Goal: Information Seeking & Learning: Find specific fact

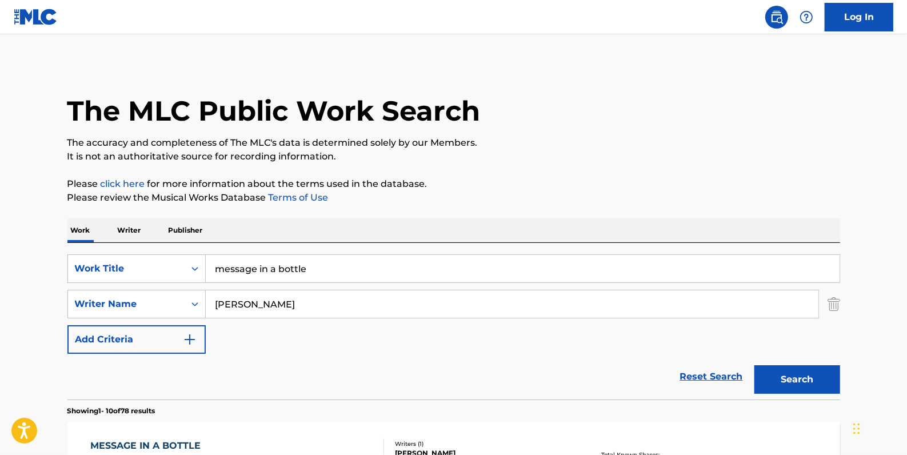
drag, startPoint x: 708, startPoint y: 377, endPoint x: 608, endPoint y: 353, distance: 102.8
click at [707, 377] on link "Reset Search" at bounding box center [711, 376] width 74 height 25
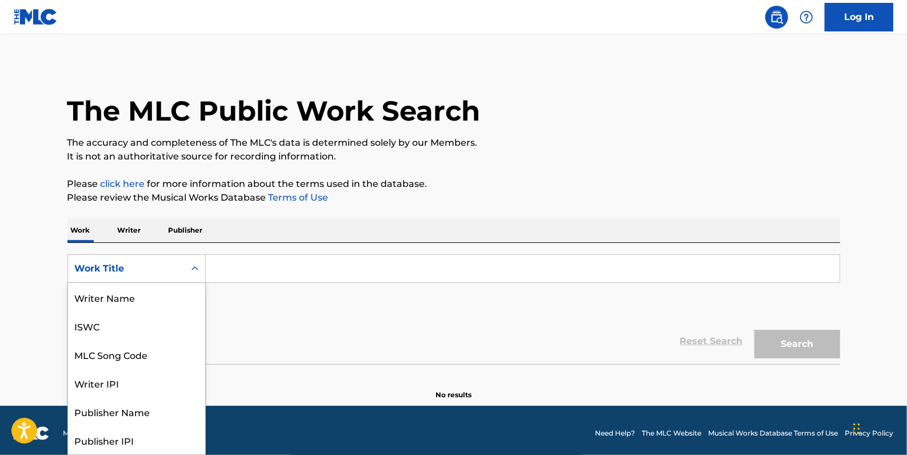
click at [197, 268] on icon "Search Form" at bounding box center [194, 268] width 7 height 4
drag, startPoint x: 177, startPoint y: 295, endPoint x: 204, endPoint y: 285, distance: 29.3
click at [174, 295] on div "MLC Song Code" at bounding box center [136, 297] width 137 height 29
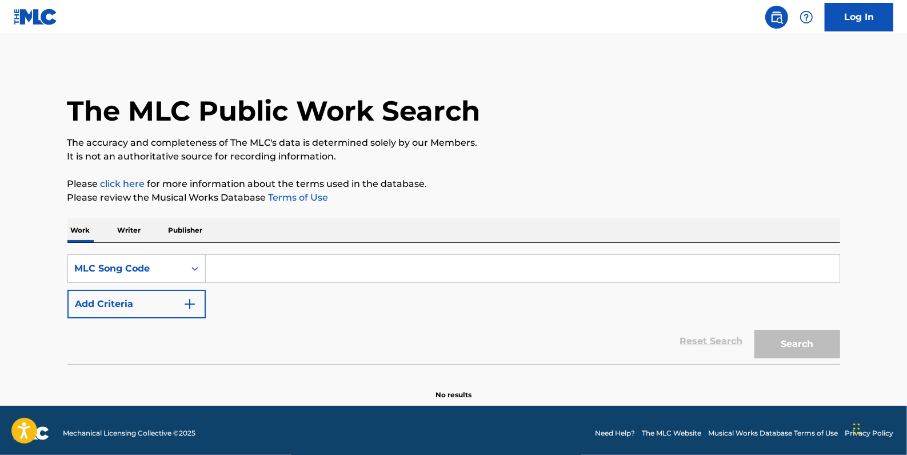
paste input "DVAHZ8"
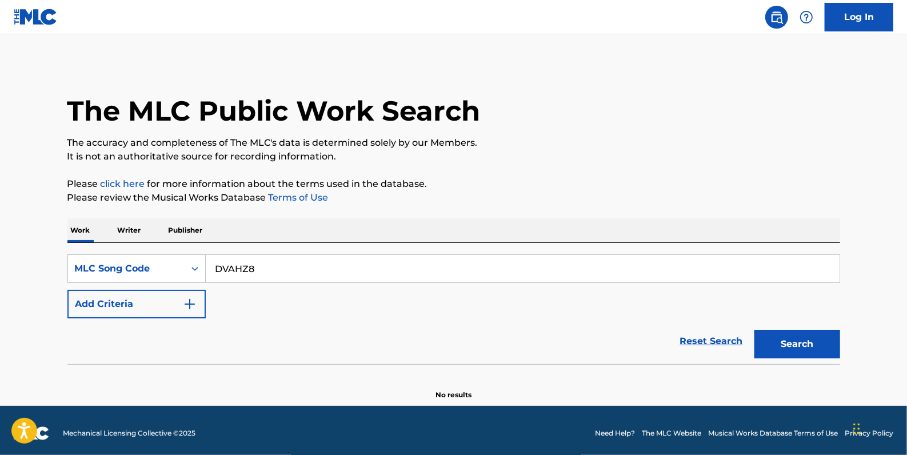
type input "DVAHZ8"
click at [802, 343] on button "Search" at bounding box center [797, 344] width 86 height 29
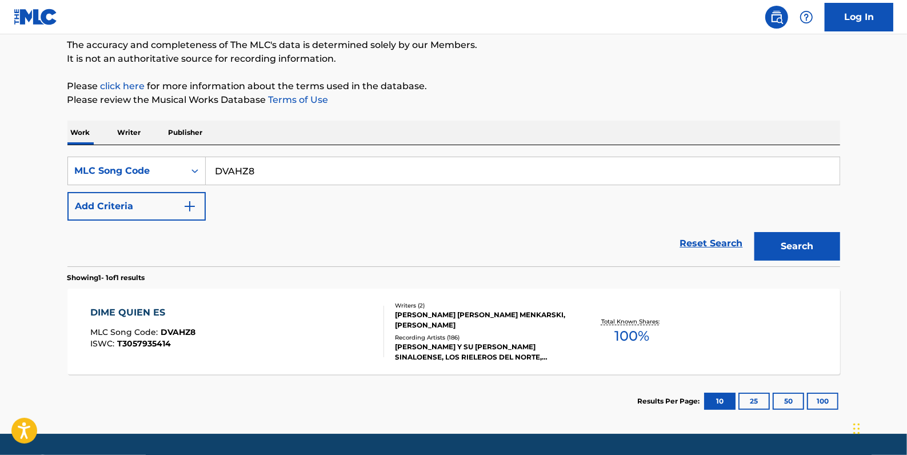
scroll to position [131, 0]
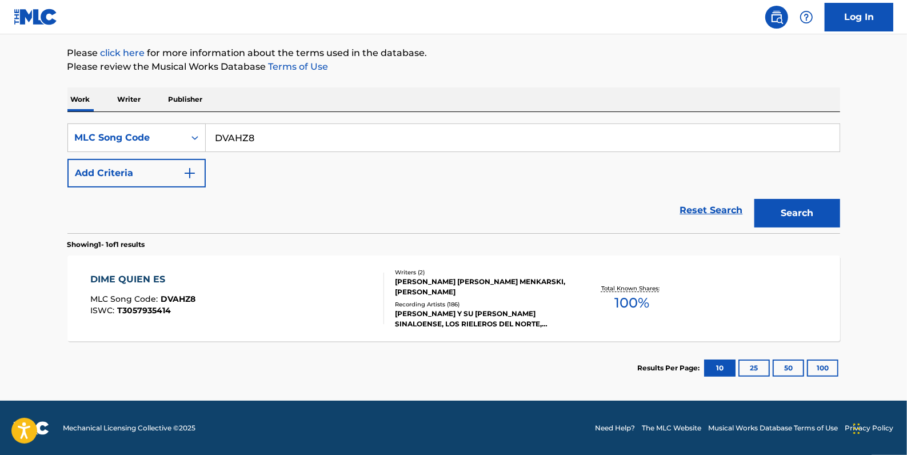
click at [330, 280] on div "DIME QUIEN ES MLC Song Code : DVAHZ8 ISWC : T3057935414" at bounding box center [237, 298] width 294 height 51
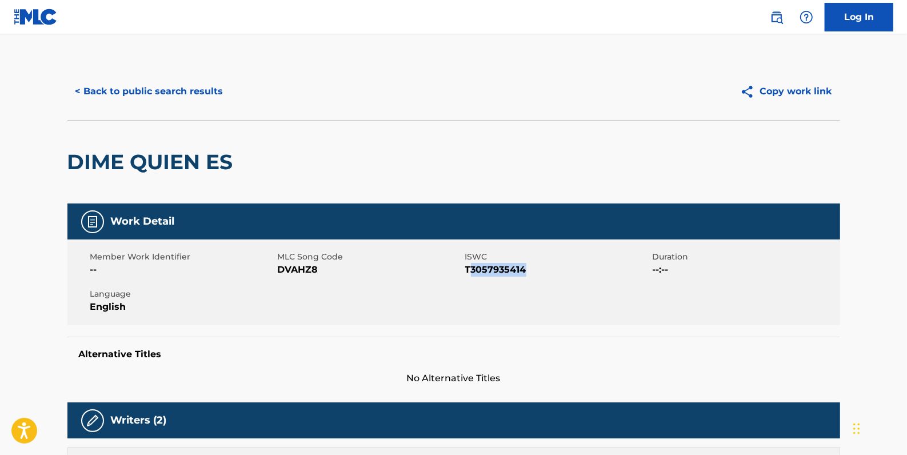
drag, startPoint x: 522, startPoint y: 272, endPoint x: 472, endPoint y: 271, distance: 49.7
click at [470, 270] on span "T3057935414" at bounding box center [557, 270] width 185 height 14
drag, startPoint x: 472, startPoint y: 271, endPoint x: 537, endPoint y: 266, distance: 64.8
click at [537, 266] on span "T3057935414" at bounding box center [557, 270] width 185 height 14
drag, startPoint x: 527, startPoint y: 271, endPoint x: 469, endPoint y: 268, distance: 58.9
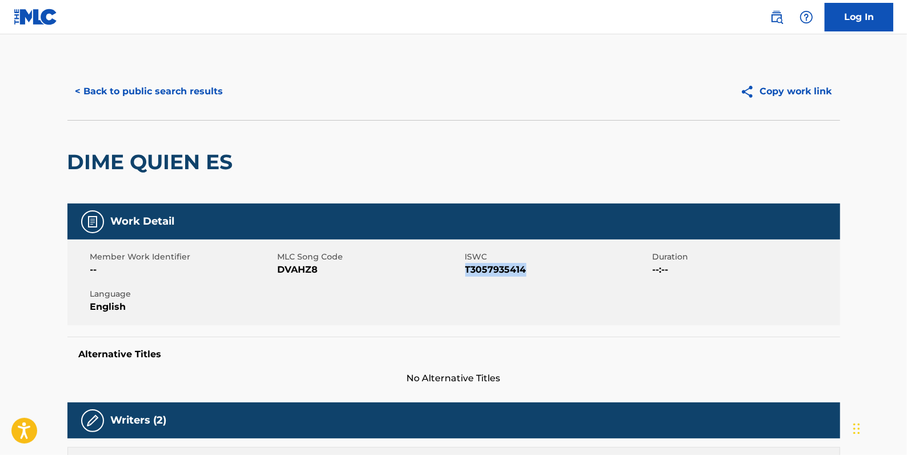
click at [467, 268] on span "T3057935414" at bounding box center [557, 270] width 185 height 14
copy span "T3057935414"
click at [182, 93] on button "< Back to public search results" at bounding box center [149, 91] width 164 height 29
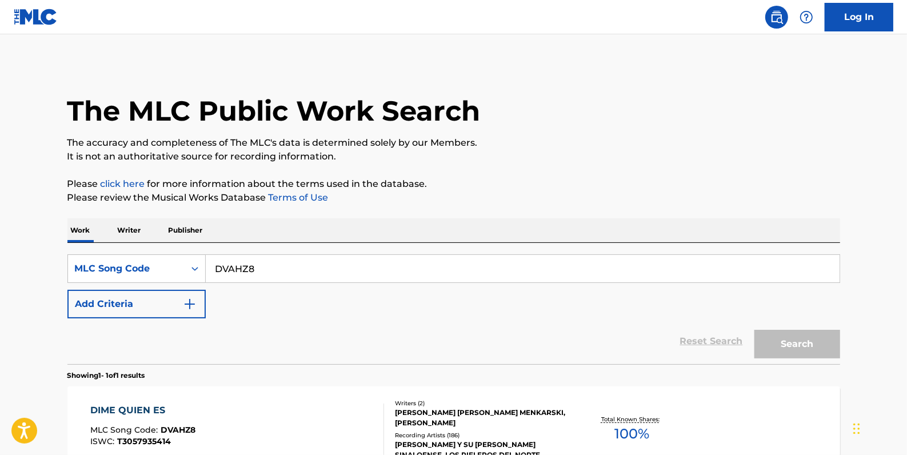
scroll to position [101, 0]
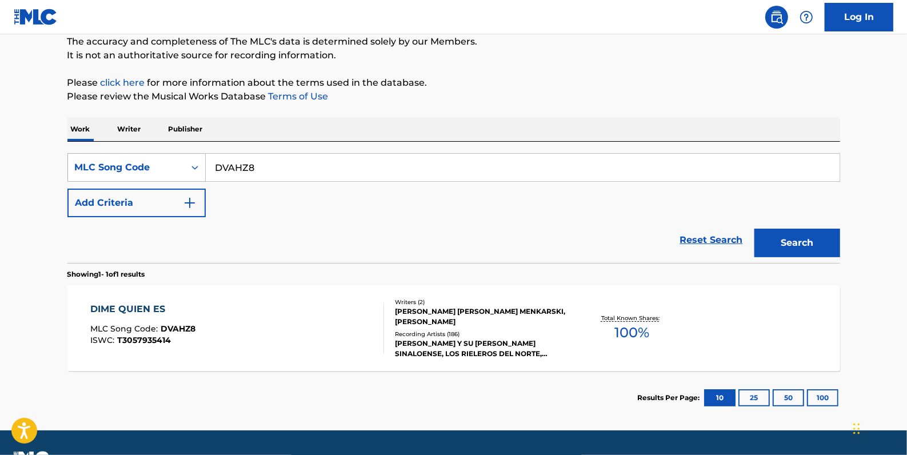
click at [198, 163] on icon "Search Form" at bounding box center [194, 167] width 11 height 11
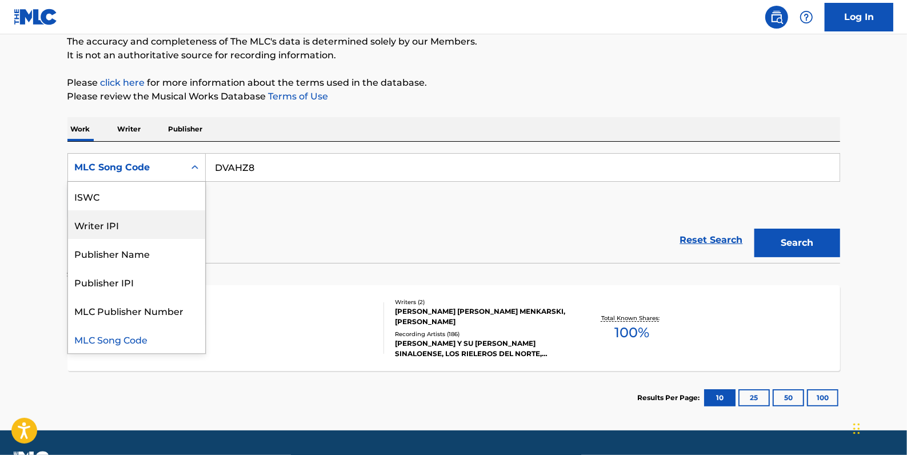
scroll to position [0, 0]
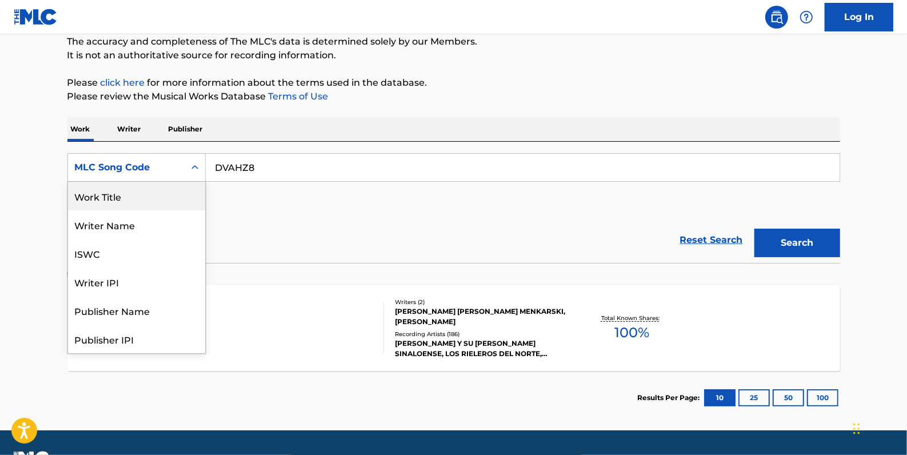
drag, startPoint x: 123, startPoint y: 206, endPoint x: 140, endPoint y: 198, distance: 18.7
click at [123, 206] on div "Work Title" at bounding box center [136, 196] width 137 height 29
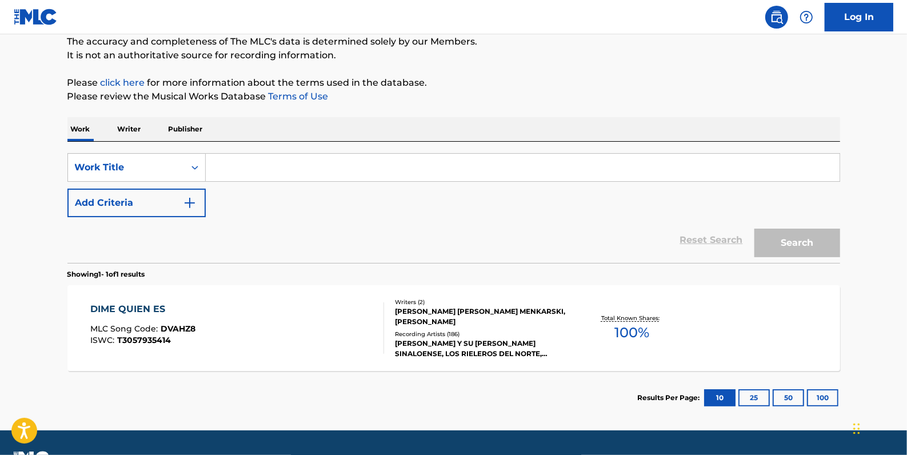
click at [275, 171] on input "Search Form" at bounding box center [523, 167] width 634 height 27
type input "g"
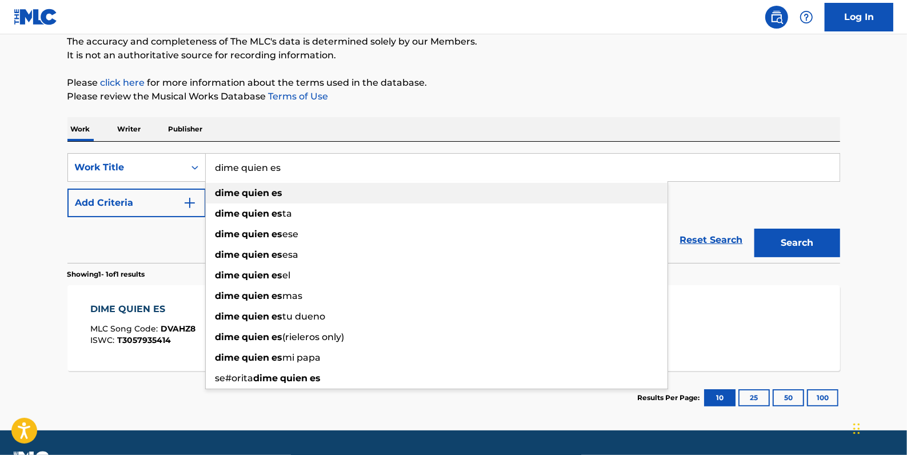
type input "dime quien es"
click at [255, 189] on strong "quien" at bounding box center [255, 192] width 27 height 11
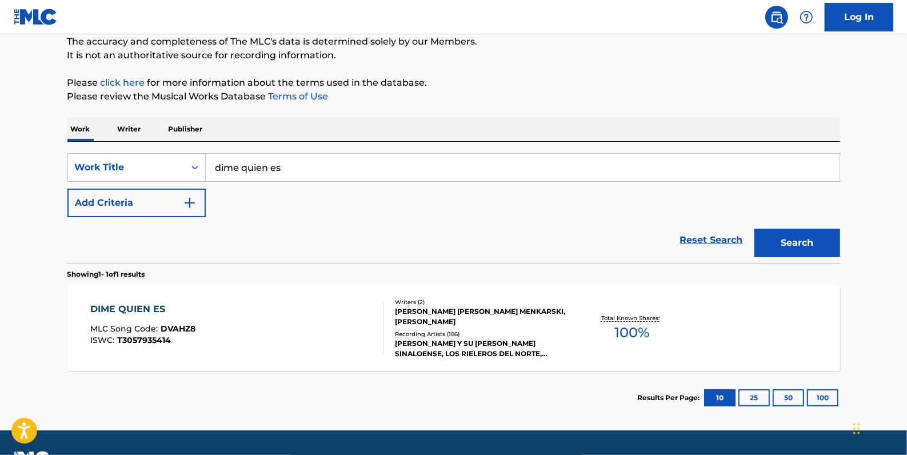
click at [163, 201] on button "Add Criteria" at bounding box center [136, 203] width 138 height 29
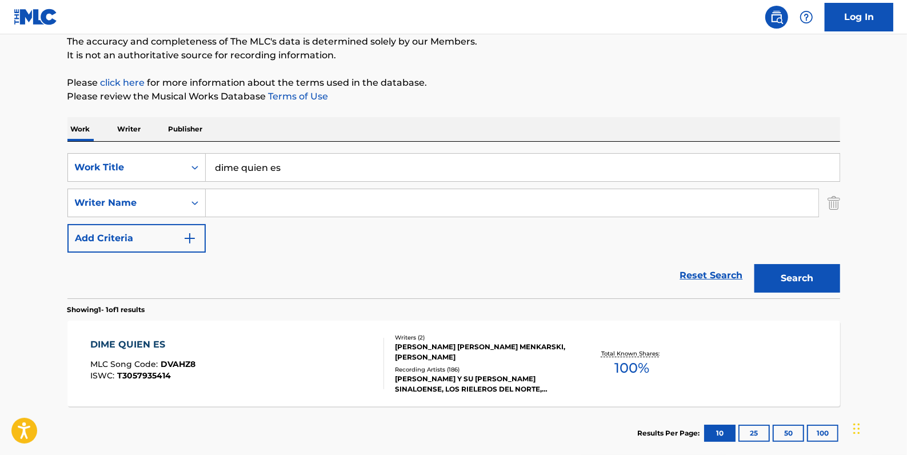
click at [249, 202] on input "Search Form" at bounding box center [512, 202] width 613 height 27
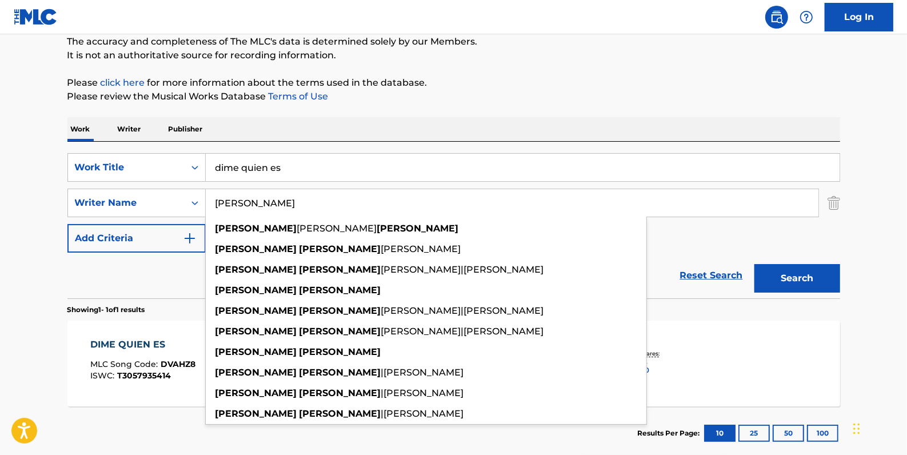
type input "[PERSON_NAME]"
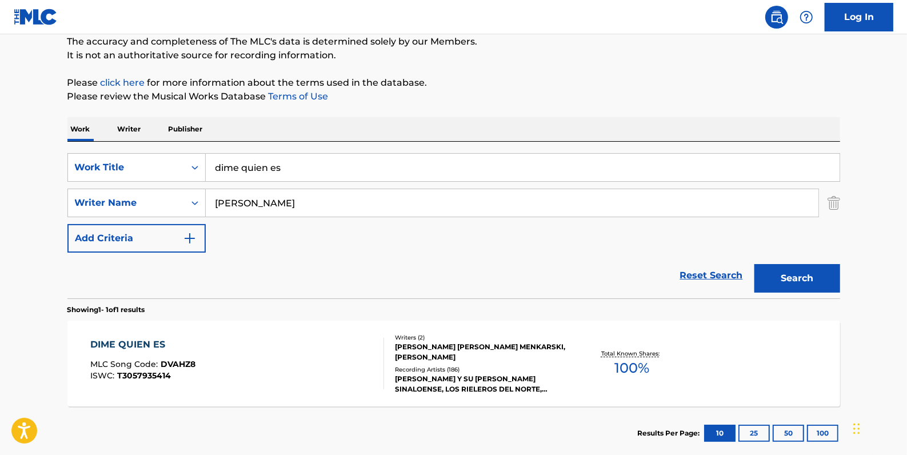
click at [797, 273] on button "Search" at bounding box center [797, 278] width 86 height 29
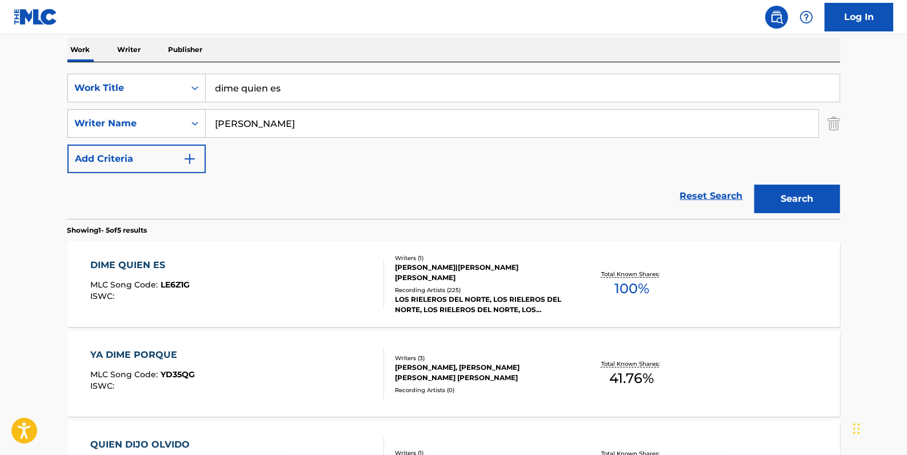
scroll to position [205, 0]
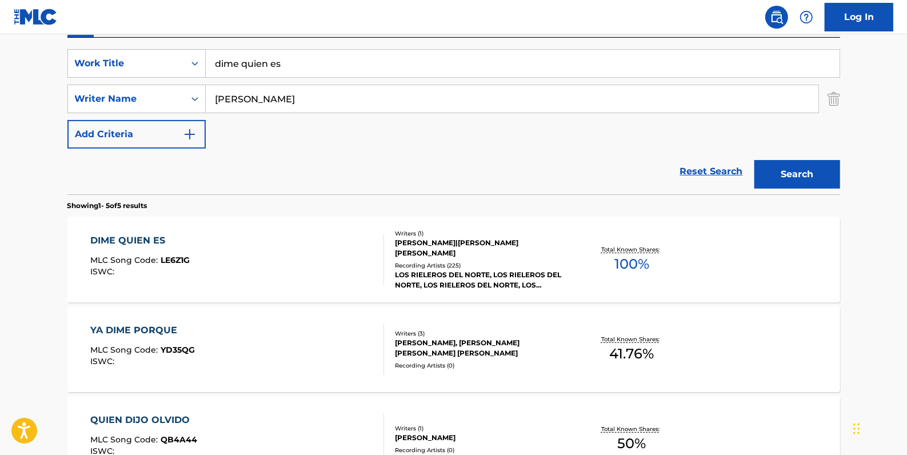
click at [266, 252] on div "DIME QUIEN ES MLC Song Code : LE6Z1G ISWC :" at bounding box center [237, 259] width 294 height 51
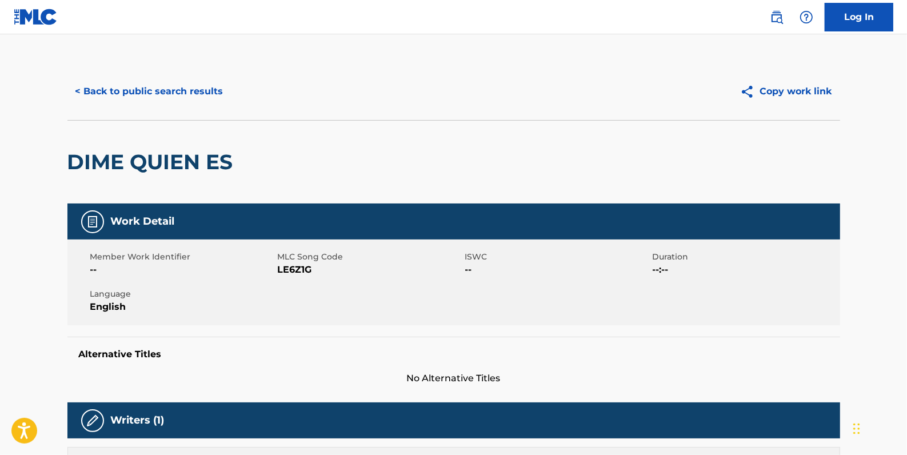
click at [202, 95] on button "< Back to public search results" at bounding box center [149, 91] width 164 height 29
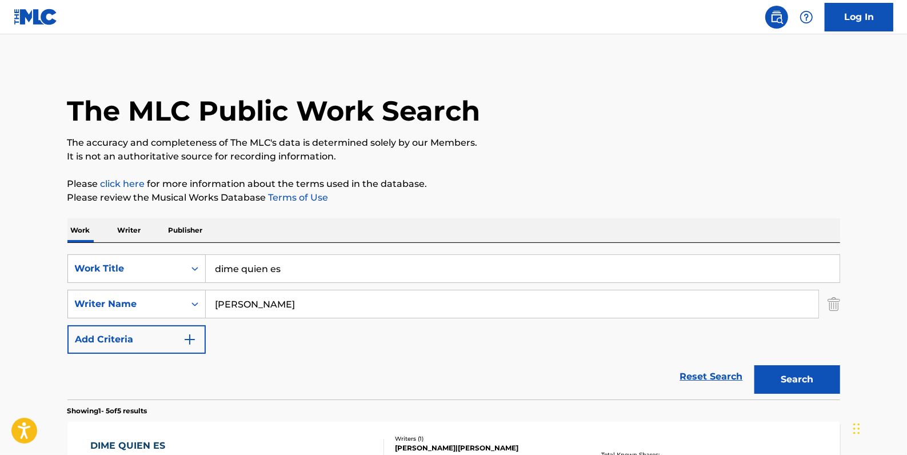
scroll to position [205, 0]
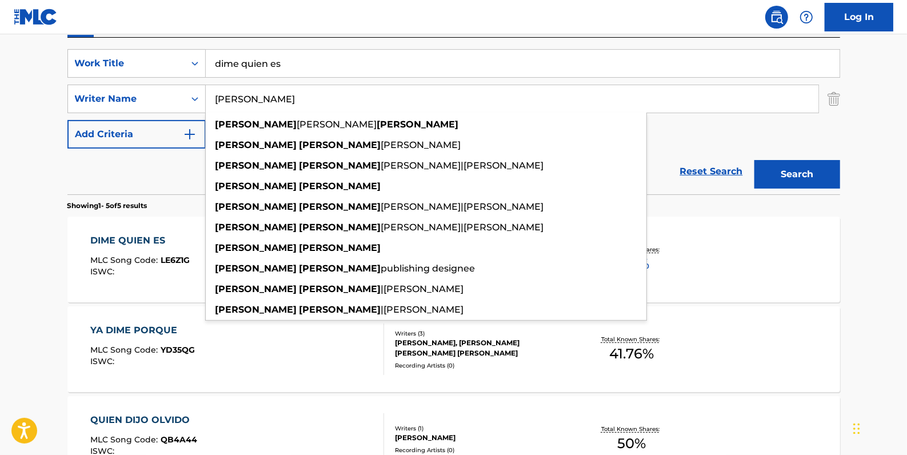
drag, startPoint x: 281, startPoint y: 103, endPoint x: 253, endPoint y: 97, distance: 29.1
click at [253, 97] on input "[PERSON_NAME]" at bounding box center [512, 98] width 613 height 27
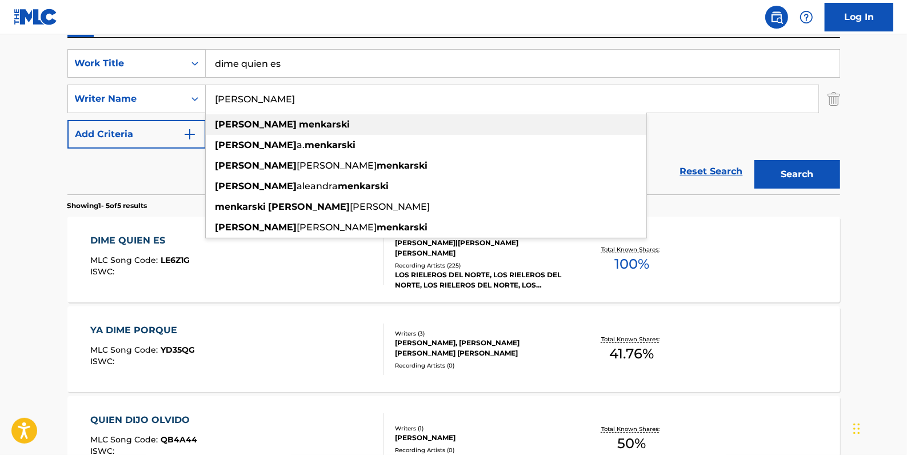
click at [299, 127] on strong "menkarski" at bounding box center [324, 124] width 51 height 11
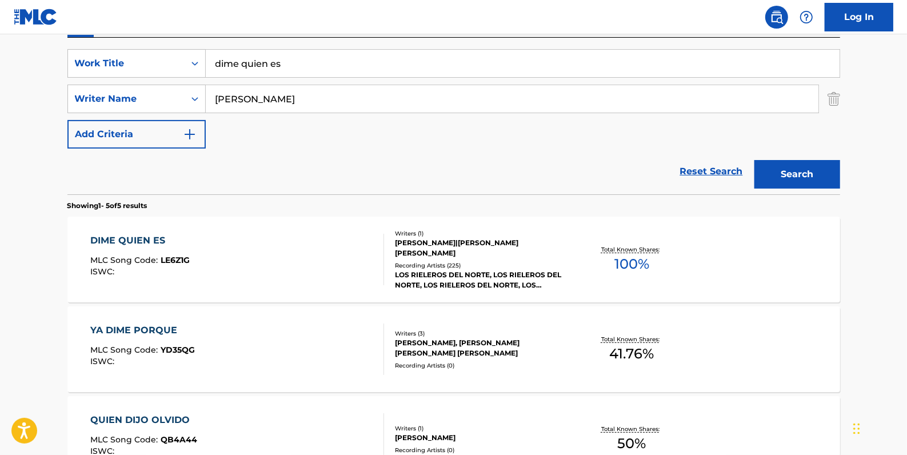
click at [815, 170] on button "Search" at bounding box center [797, 174] width 86 height 29
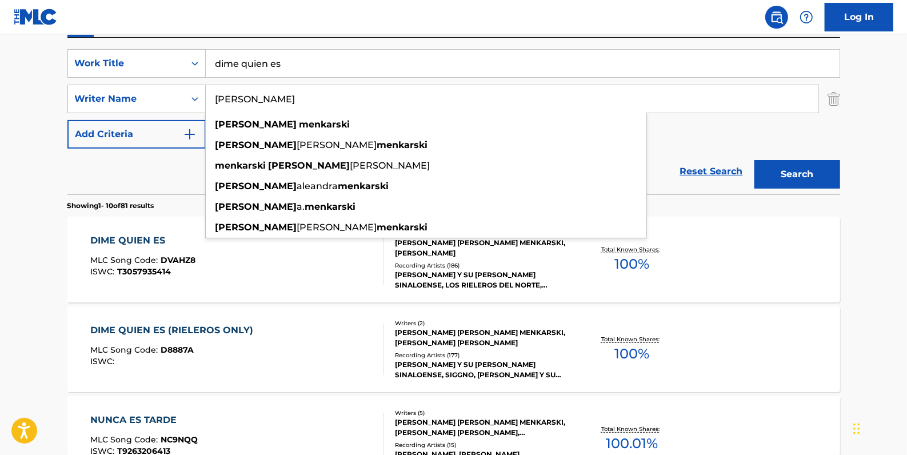
drag, startPoint x: 310, startPoint y: 99, endPoint x: 253, endPoint y: 91, distance: 57.6
click at [253, 91] on input "[PERSON_NAME]" at bounding box center [512, 98] width 613 height 27
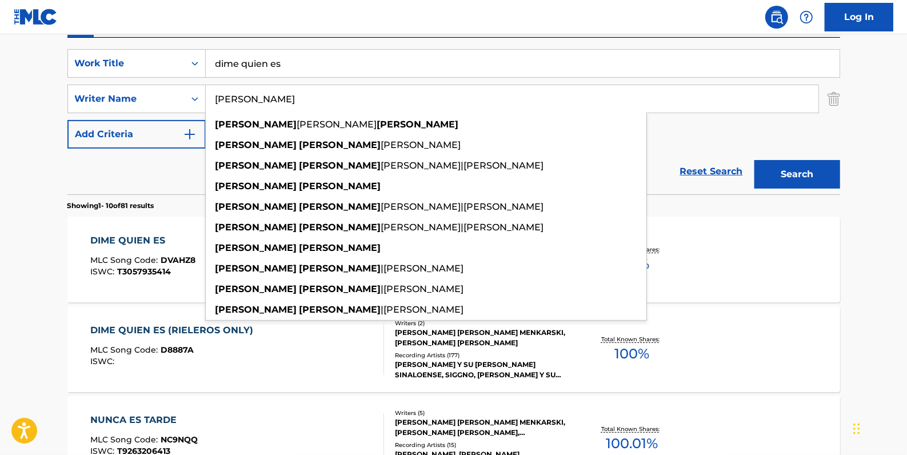
click at [798, 177] on button "Search" at bounding box center [797, 174] width 86 height 29
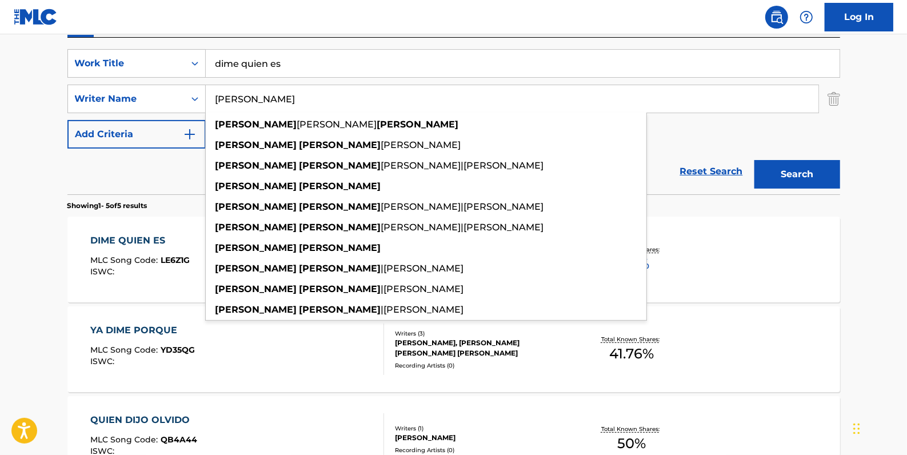
click at [285, 99] on input "[PERSON_NAME]" at bounding box center [512, 98] width 613 height 27
drag, startPoint x: 290, startPoint y: 103, endPoint x: 203, endPoint y: 91, distance: 88.2
click at [203, 91] on div "SearchWithCriteriaee1d9fd1-6d00-4514-8ba2-44618bc7dc58 Writer [DEMOGRAPHIC_DATA…" at bounding box center [453, 99] width 773 height 29
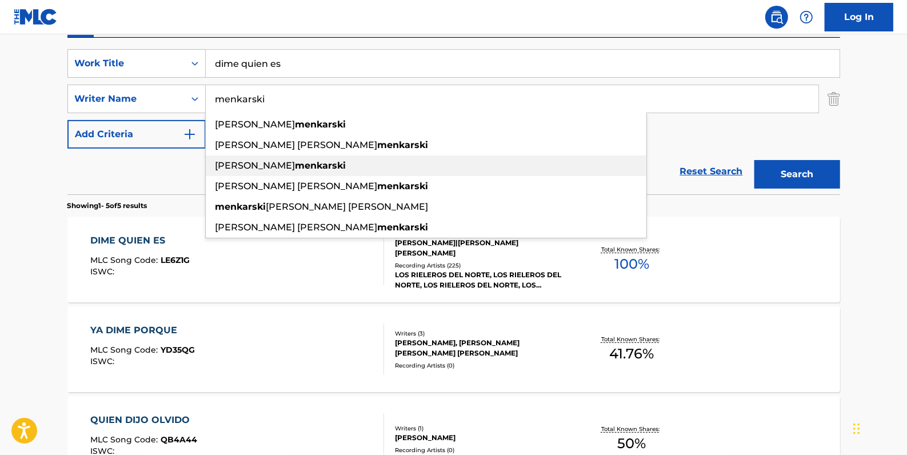
click at [325, 161] on div "[PERSON_NAME]" at bounding box center [426, 165] width 441 height 21
type input "[PERSON_NAME]"
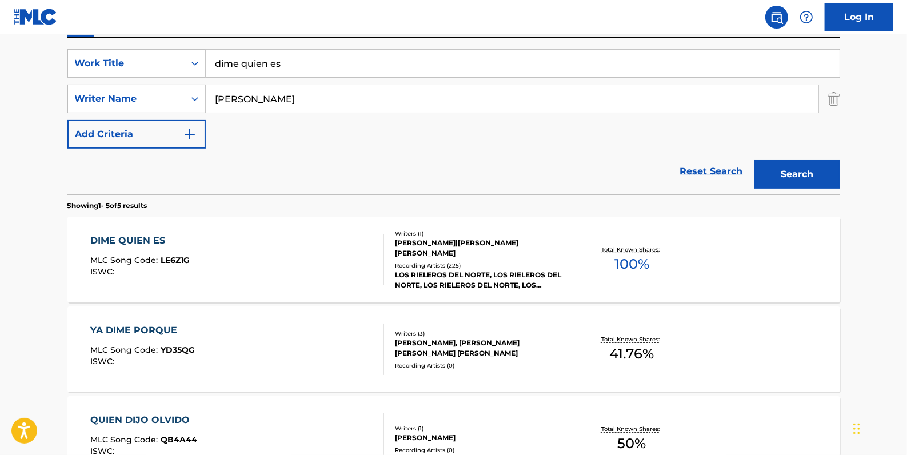
click at [797, 167] on button "Search" at bounding box center [797, 174] width 86 height 29
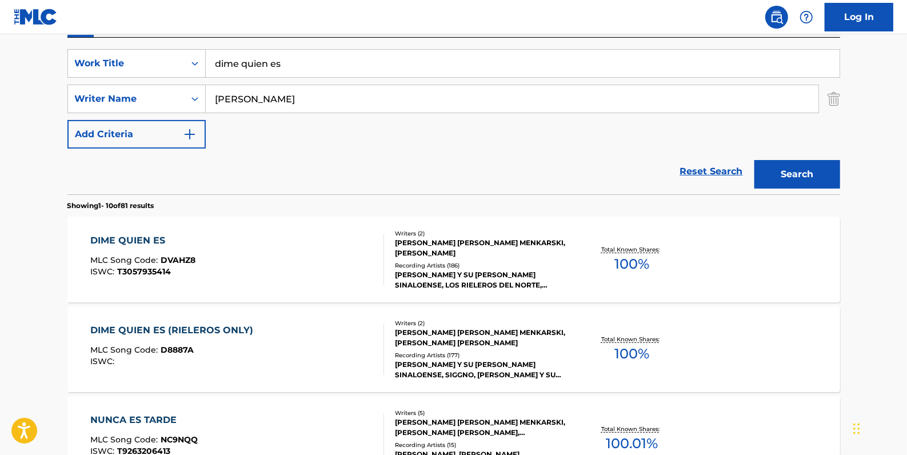
click at [351, 252] on div "DIME QUIEN ES MLC Song Code : DVAHZ8 ISWC : T3057935414" at bounding box center [237, 259] width 294 height 51
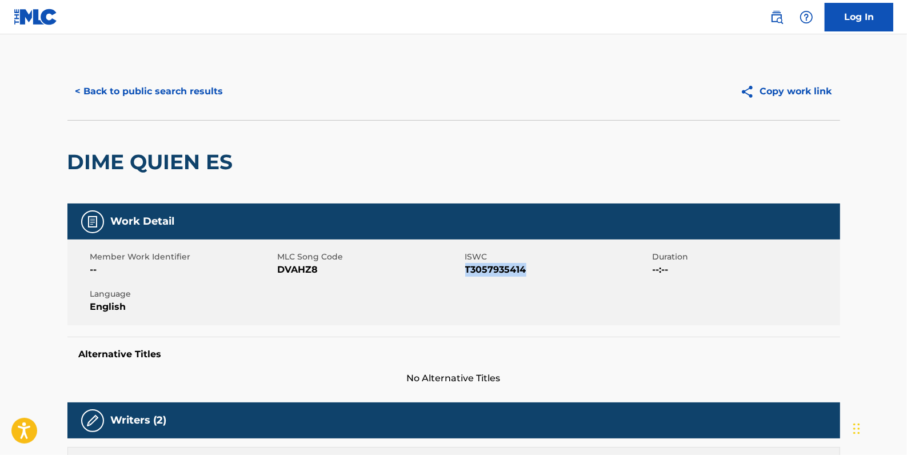
drag, startPoint x: 541, startPoint y: 268, endPoint x: 465, endPoint y: 269, distance: 75.4
click at [465, 269] on span "T3057935414" at bounding box center [557, 270] width 185 height 14
drag, startPoint x: 465, startPoint y: 269, endPoint x: 487, endPoint y: 273, distance: 22.1
copy span "T3057935414"
click at [165, 83] on button "< Back to public search results" at bounding box center [149, 91] width 164 height 29
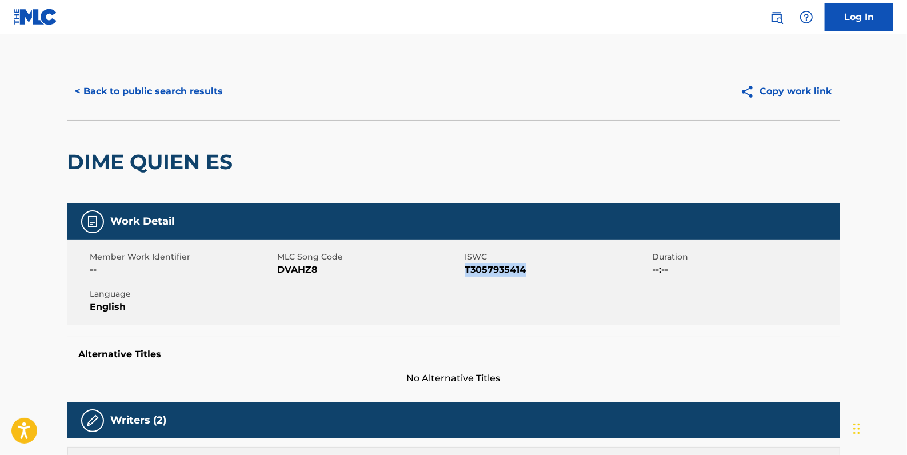
scroll to position [205, 0]
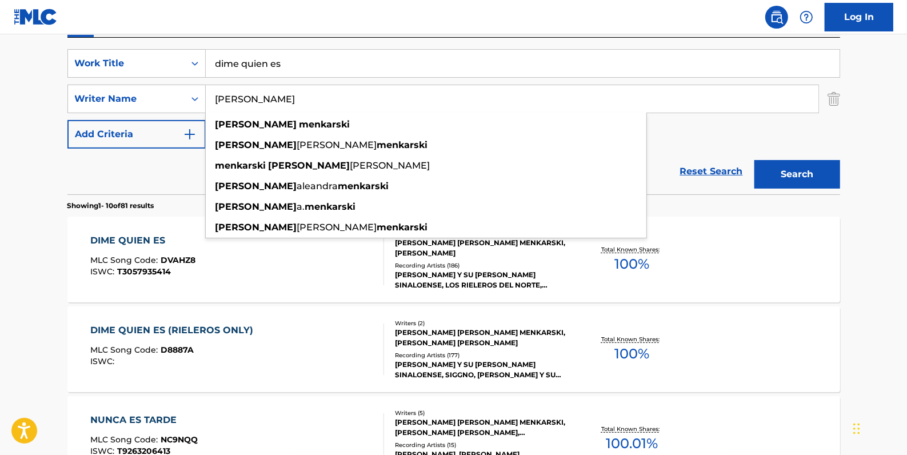
drag, startPoint x: 321, startPoint y: 103, endPoint x: 261, endPoint y: 98, distance: 60.2
click at [252, 97] on input "[PERSON_NAME]" at bounding box center [512, 98] width 613 height 27
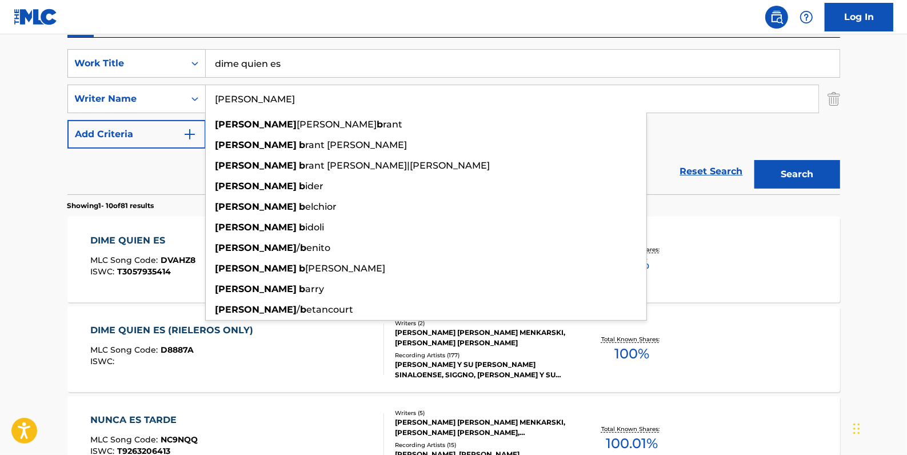
type input "[PERSON_NAME]"
click at [750, 133] on div "SearchWithCriteria33c7997e-03d0-4faf-9996-42344134e391 Work Title dime quien es…" at bounding box center [453, 98] width 773 height 99
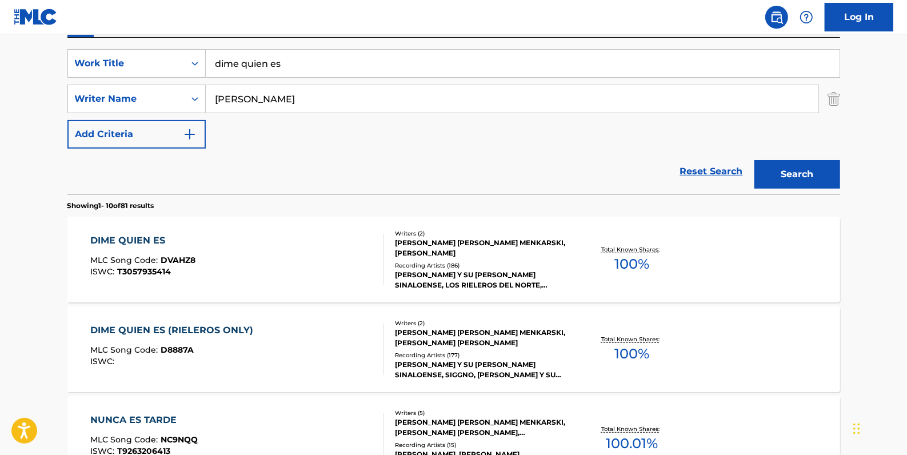
click at [315, 266] on div "DIME QUIEN ES MLC Song Code : DVAHZ8 ISWC : T3057935414" at bounding box center [237, 259] width 294 height 51
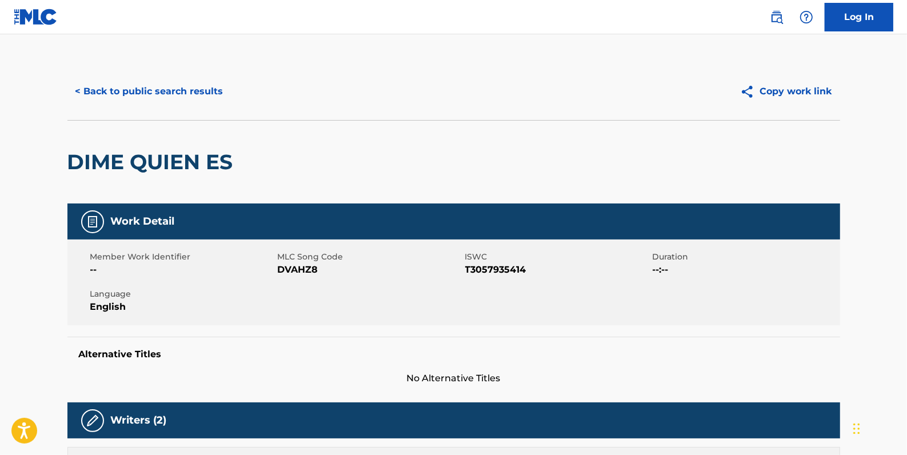
click at [156, 95] on button "< Back to public search results" at bounding box center [149, 91] width 164 height 29
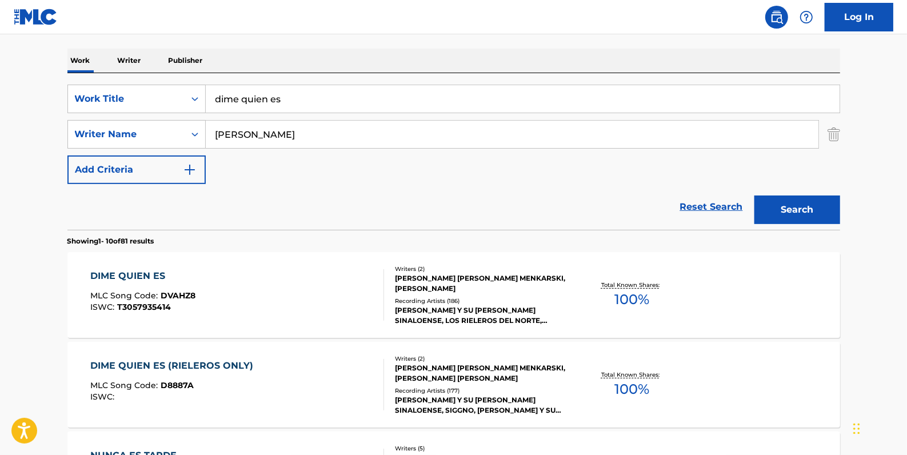
scroll to position [153, 0]
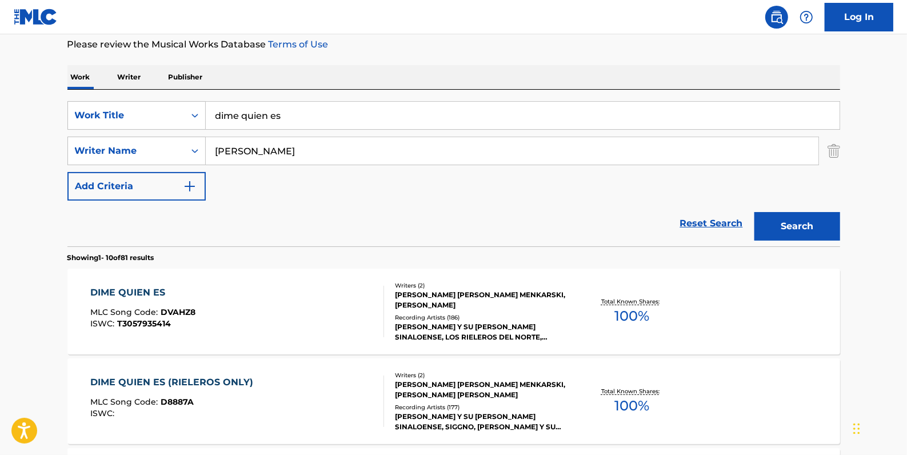
click at [282, 154] on input "[PERSON_NAME]" at bounding box center [512, 150] width 613 height 27
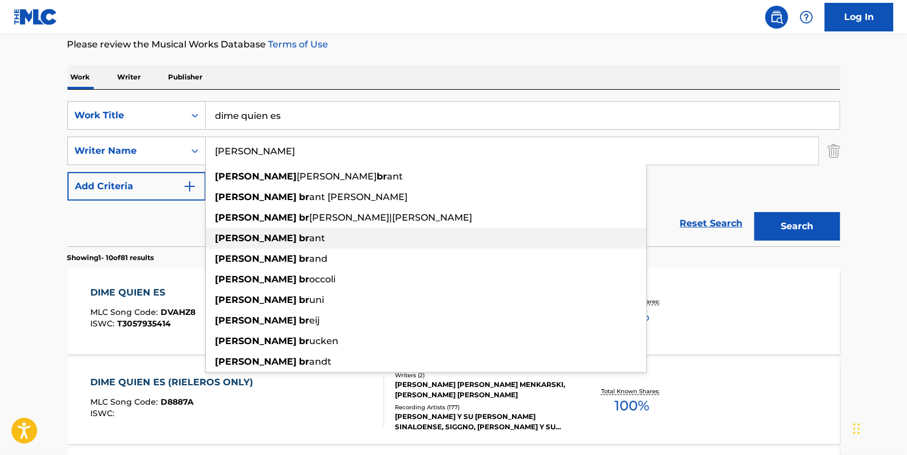
click at [326, 233] on div "[PERSON_NAME]" at bounding box center [426, 238] width 441 height 21
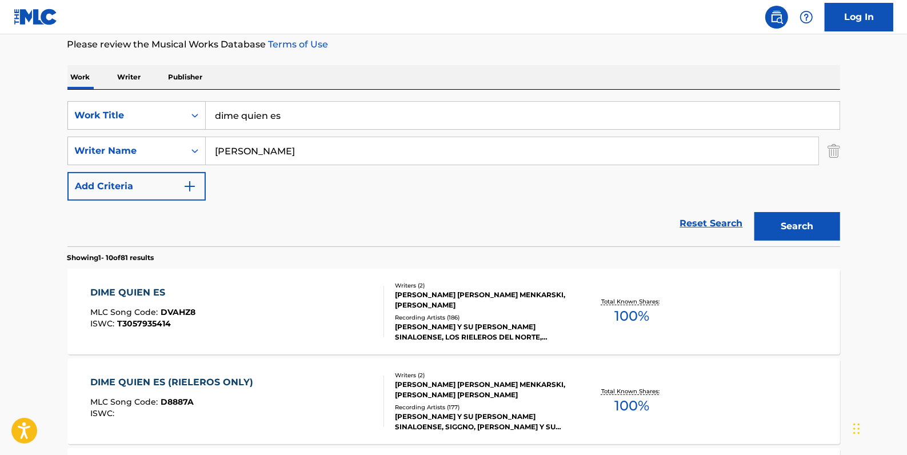
click at [801, 224] on button "Search" at bounding box center [797, 226] width 86 height 29
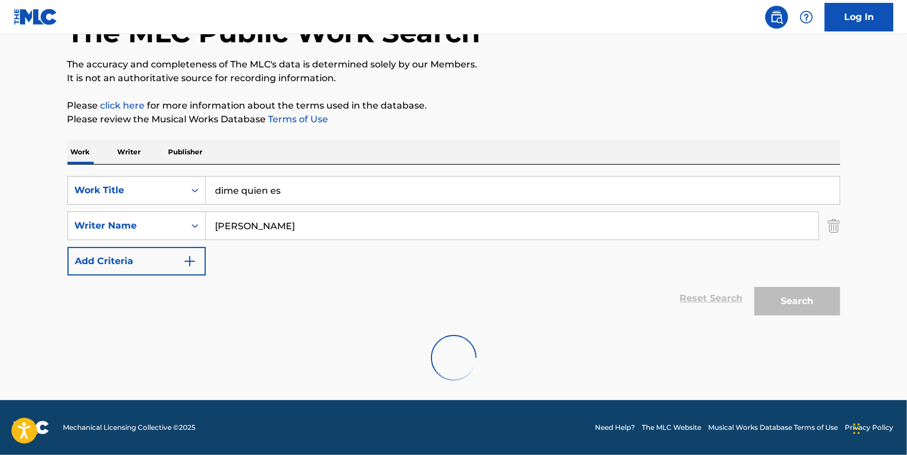
scroll to position [78, 0]
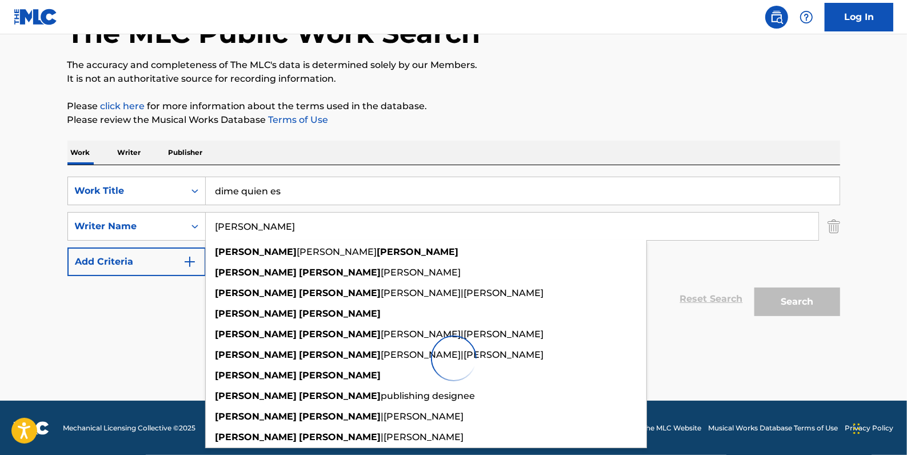
drag, startPoint x: 317, startPoint y: 225, endPoint x: 270, endPoint y: 225, distance: 47.4
click at [270, 225] on input "[PERSON_NAME]" at bounding box center [512, 226] width 613 height 27
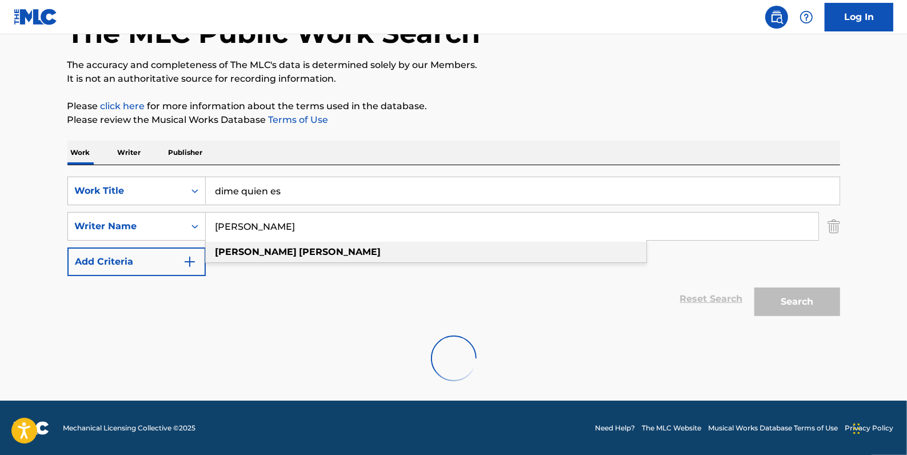
type input "[PERSON_NAME]"
click at [326, 254] on div "[PERSON_NAME]" at bounding box center [426, 252] width 441 height 21
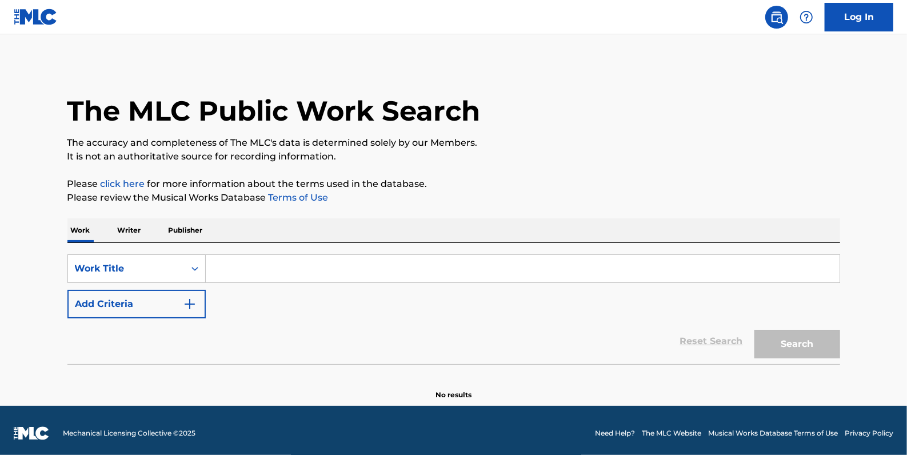
click at [242, 274] on input "Search Form" at bounding box center [523, 268] width 634 height 27
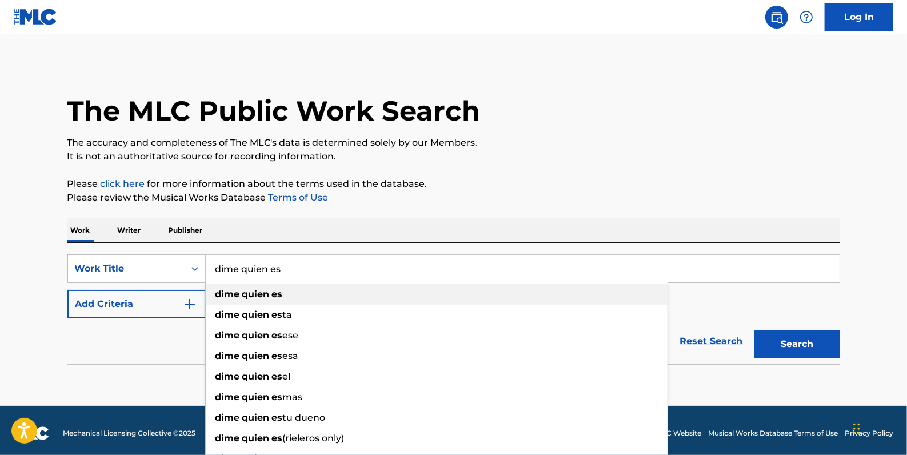
type input "dime quien es"
click at [285, 294] on div "dime quien es" at bounding box center [437, 294] width 462 height 21
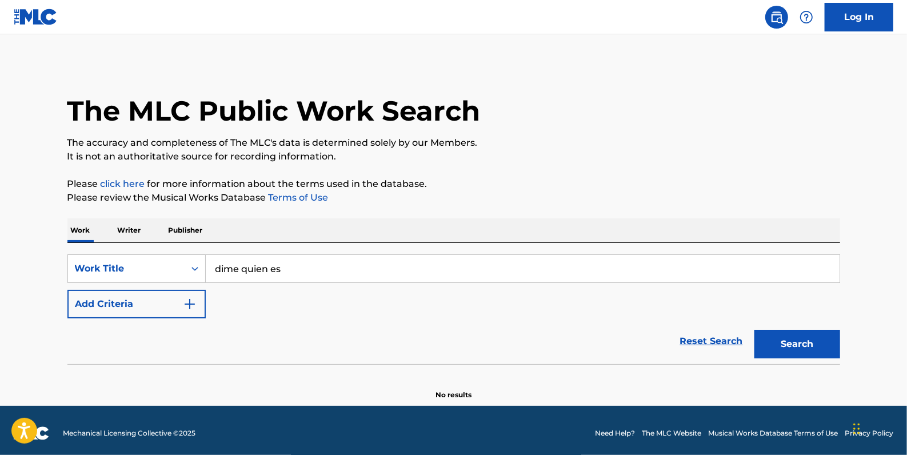
click at [165, 305] on button "Add Criteria" at bounding box center [136, 304] width 138 height 29
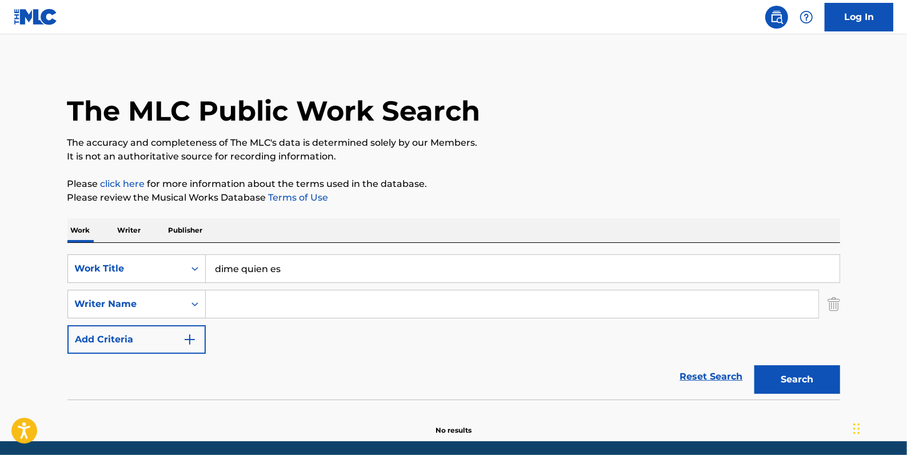
click at [238, 306] on input "Search Form" at bounding box center [512, 303] width 613 height 27
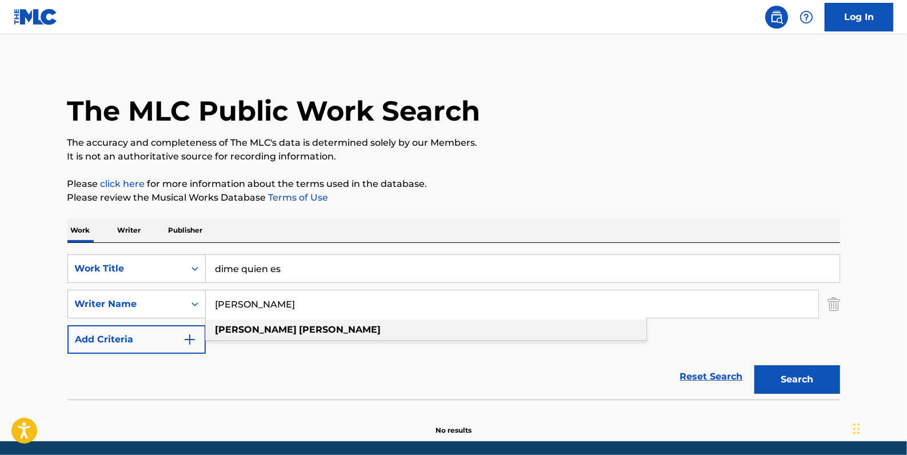
click at [299, 330] on strong "[PERSON_NAME]" at bounding box center [340, 329] width 82 height 11
click at [798, 378] on button "Search" at bounding box center [797, 379] width 86 height 29
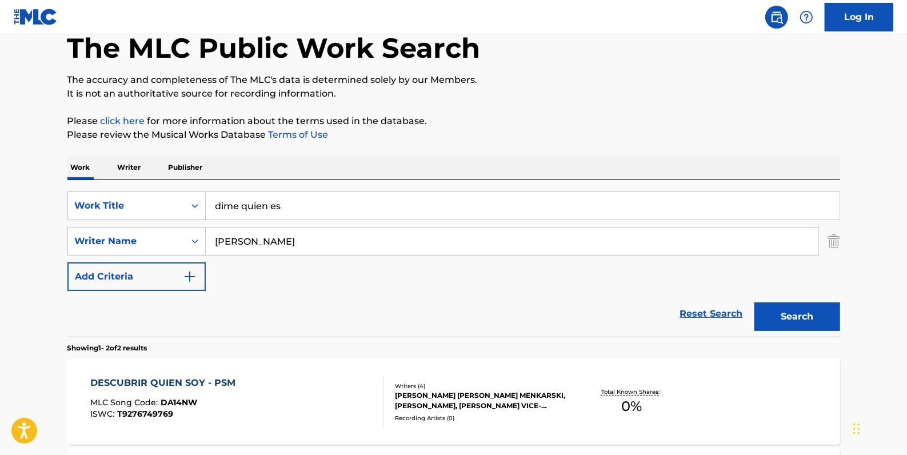
scroll to position [51, 0]
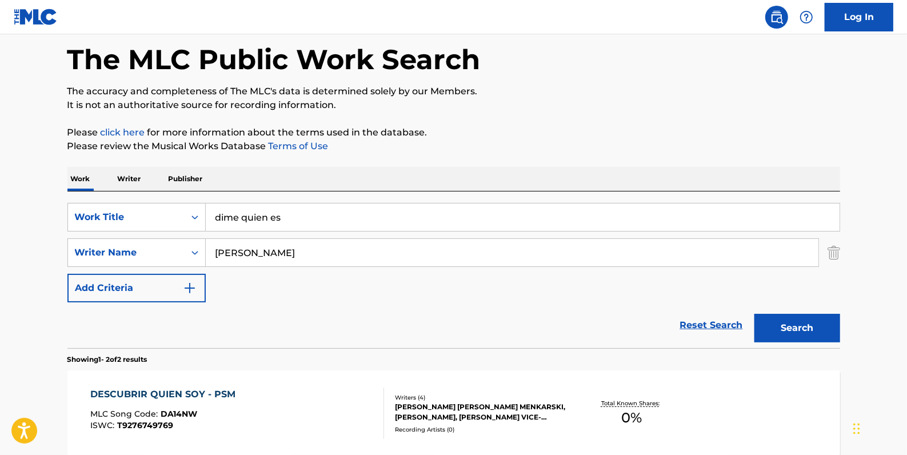
click at [280, 250] on input "[PERSON_NAME]" at bounding box center [512, 252] width 613 height 27
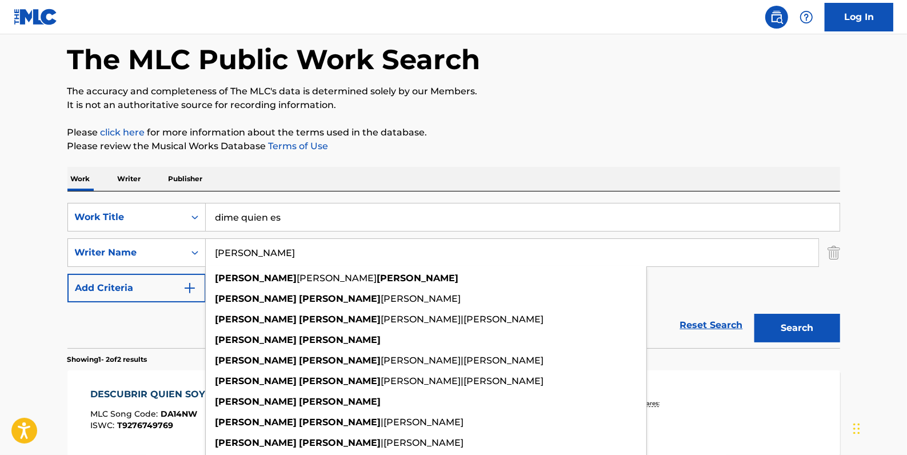
type input "[PERSON_NAME]"
click at [779, 325] on button "Search" at bounding box center [797, 328] width 86 height 29
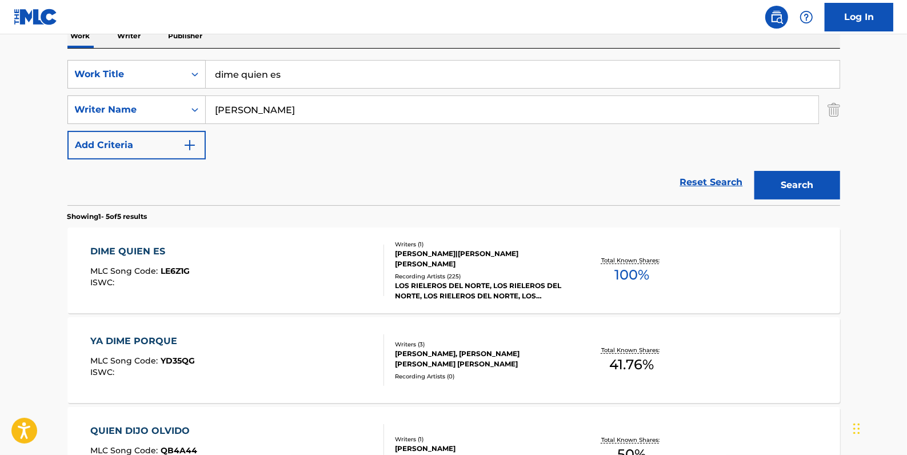
scroll to position [207, 0]
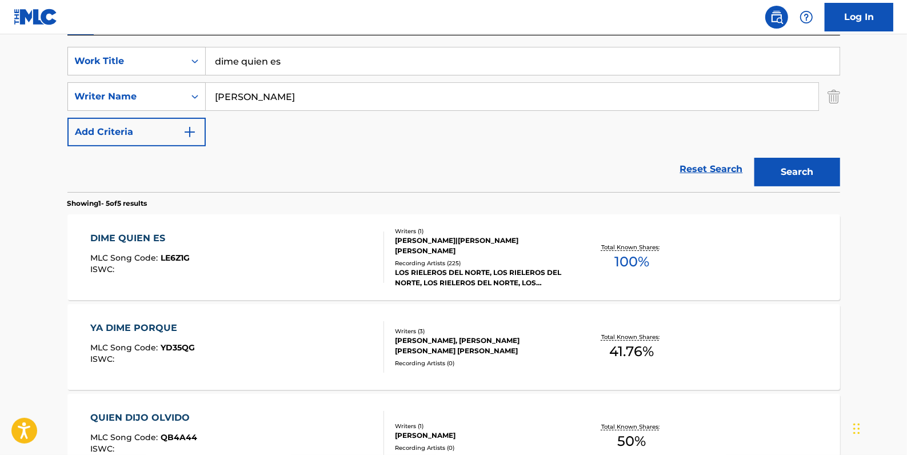
click at [333, 248] on div "DIME QUIEN ES MLC Song Code : LE6Z1G ISWC :" at bounding box center [237, 256] width 294 height 51
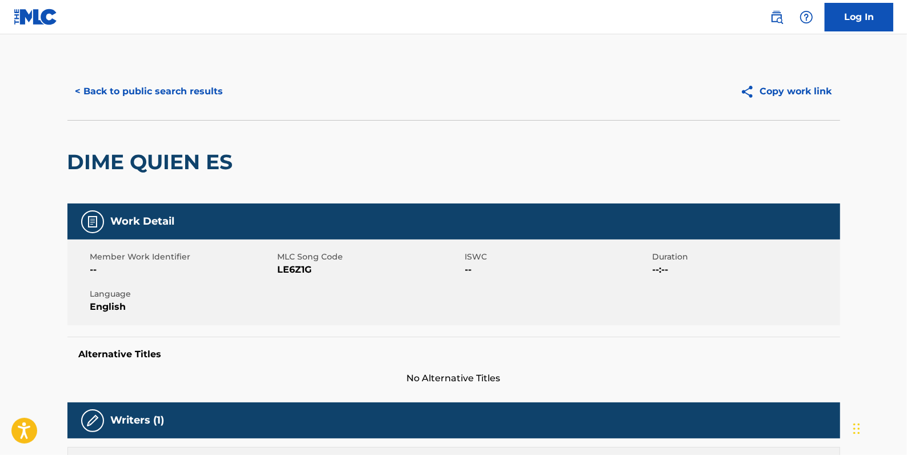
click at [178, 95] on button "< Back to public search results" at bounding box center [149, 91] width 164 height 29
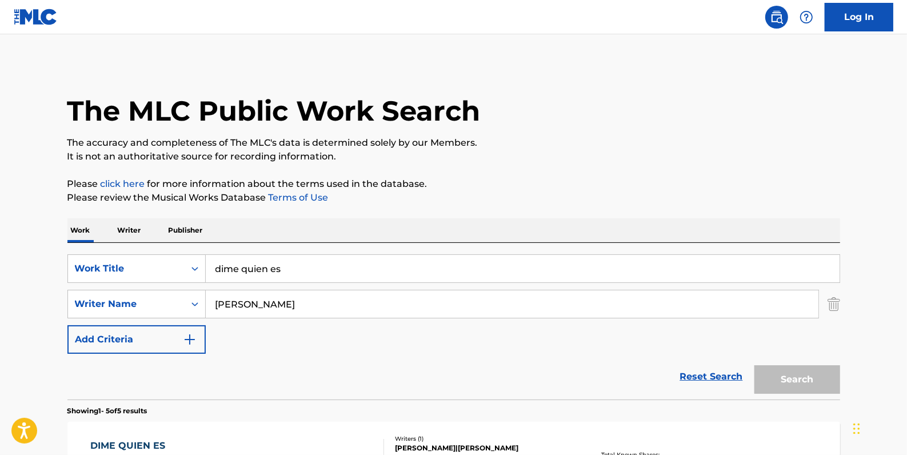
scroll to position [207, 0]
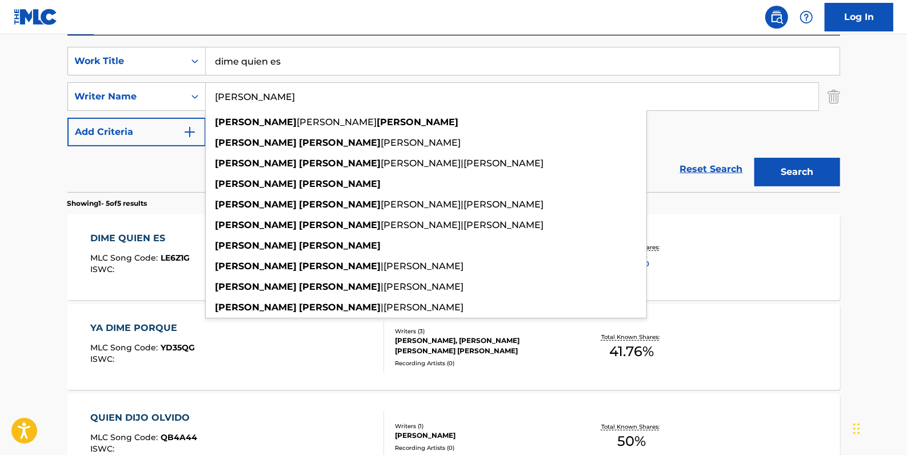
drag, startPoint x: 286, startPoint y: 100, endPoint x: 252, endPoint y: 97, distance: 34.5
click at [252, 97] on input "[PERSON_NAME]" at bounding box center [512, 96] width 613 height 27
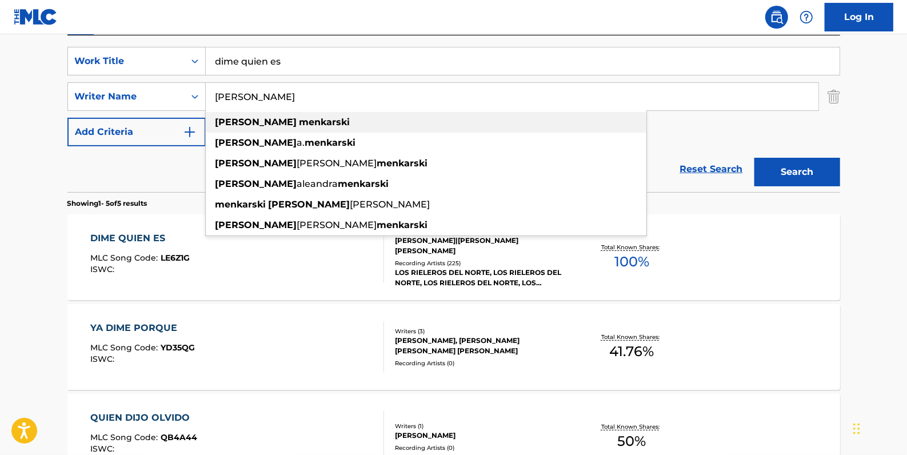
click at [314, 121] on div "claudia menkarski" at bounding box center [426, 122] width 441 height 21
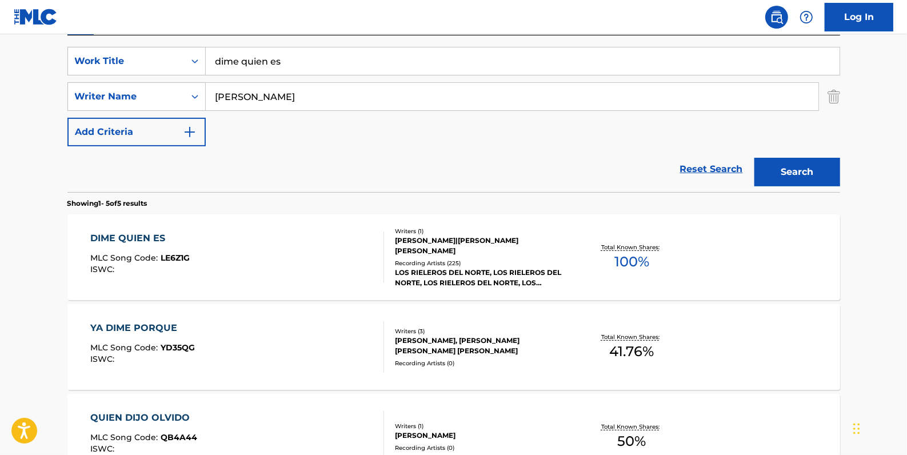
click at [789, 170] on button "Search" at bounding box center [797, 172] width 86 height 29
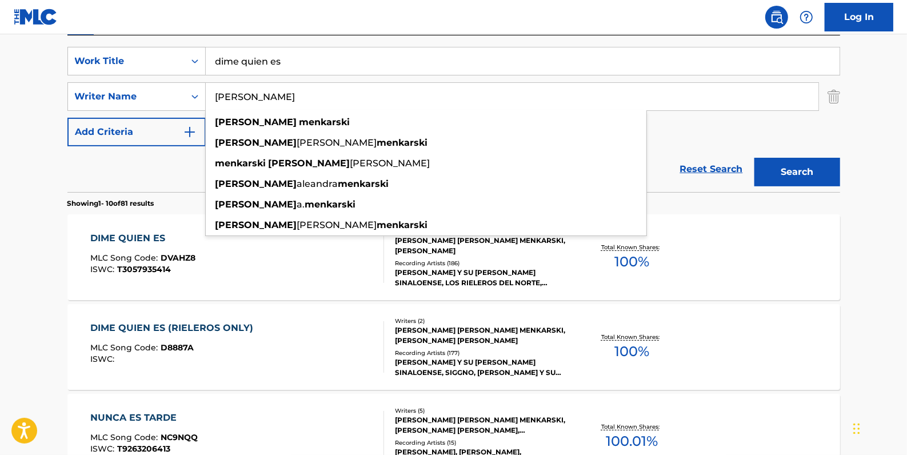
drag, startPoint x: 311, startPoint y: 96, endPoint x: 253, endPoint y: 93, distance: 58.4
click at [253, 93] on input "[PERSON_NAME]" at bounding box center [512, 96] width 613 height 27
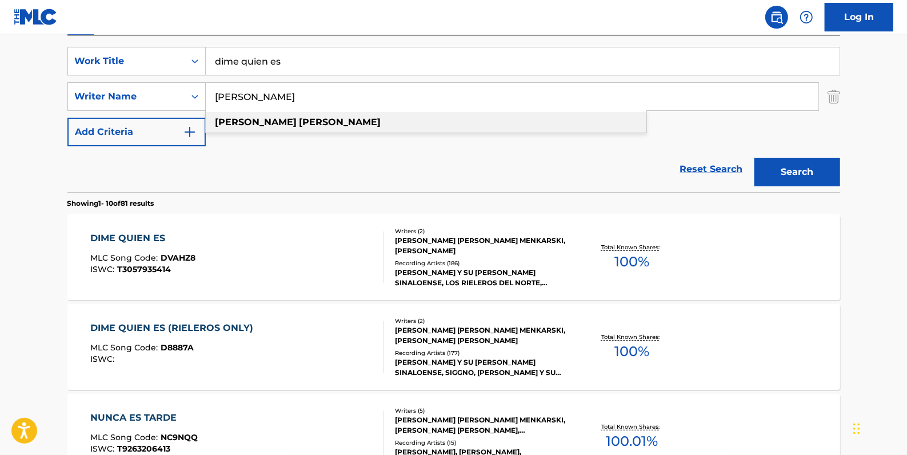
click at [291, 125] on div "[PERSON_NAME]" at bounding box center [426, 122] width 441 height 21
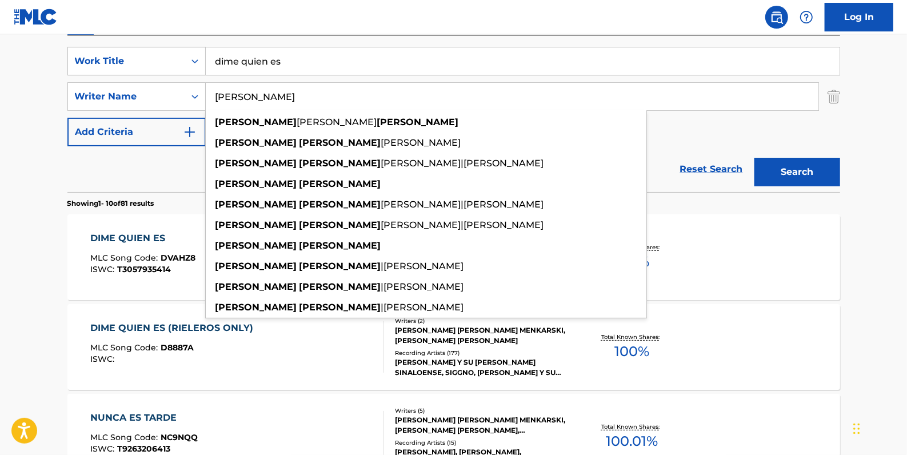
type input "[PERSON_NAME]"
click at [795, 167] on button "Search" at bounding box center [797, 172] width 86 height 29
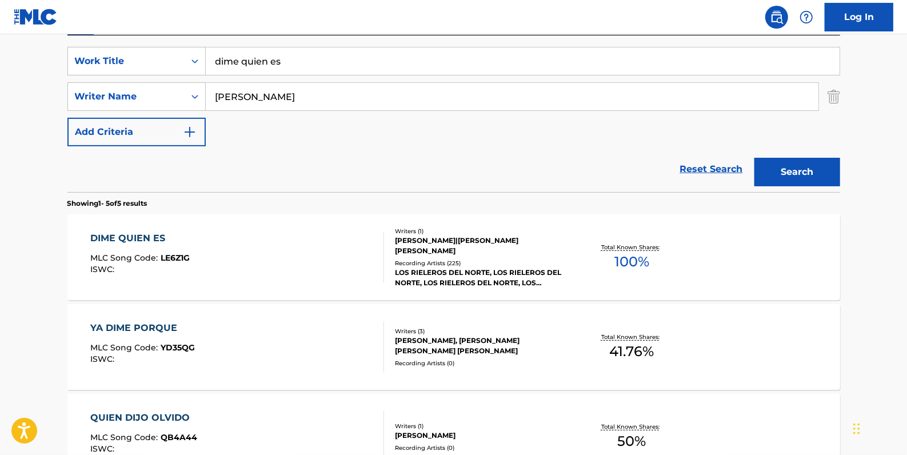
click at [282, 279] on div "DIME QUIEN ES MLC Song Code : LE6Z1G ISWC :" at bounding box center [237, 256] width 294 height 51
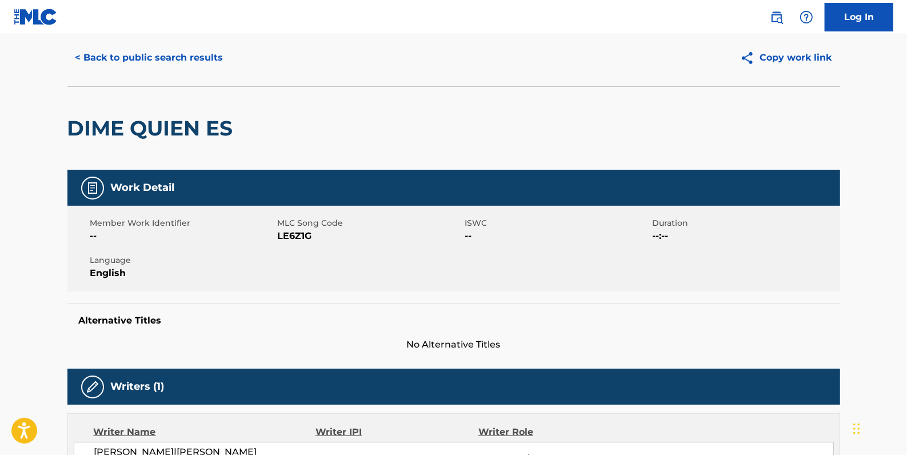
scroll to position [51, 0]
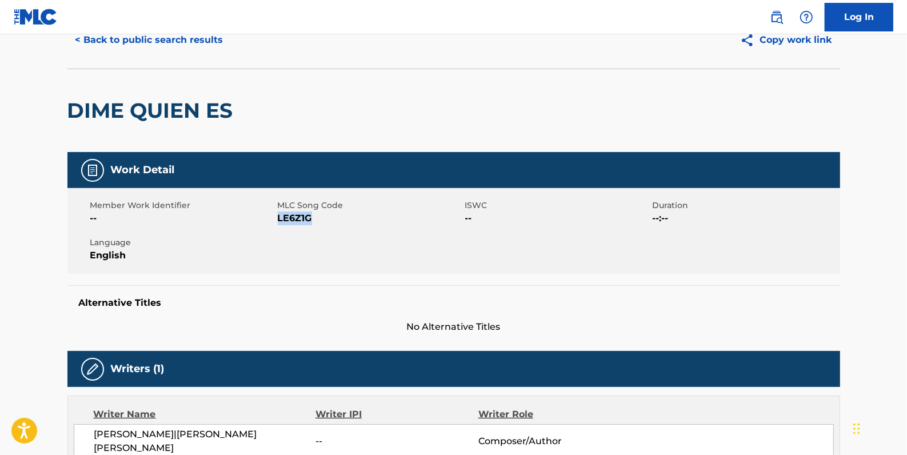
drag, startPoint x: 334, startPoint y: 224, endPoint x: 277, endPoint y: 219, distance: 57.4
click at [278, 219] on span "LE6Z1G" at bounding box center [370, 218] width 185 height 14
drag, startPoint x: 277, startPoint y: 219, endPoint x: 286, endPoint y: 221, distance: 9.3
copy span "LE6Z1G"
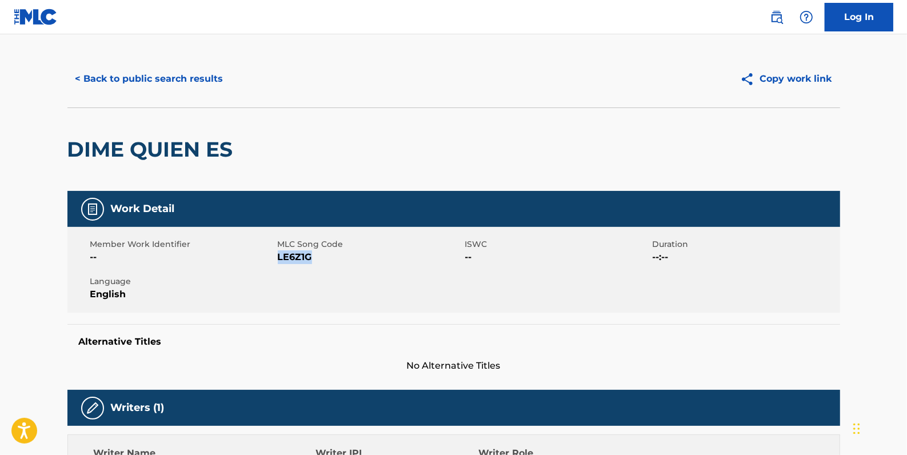
scroll to position [0, 0]
